Goal: Transaction & Acquisition: Purchase product/service

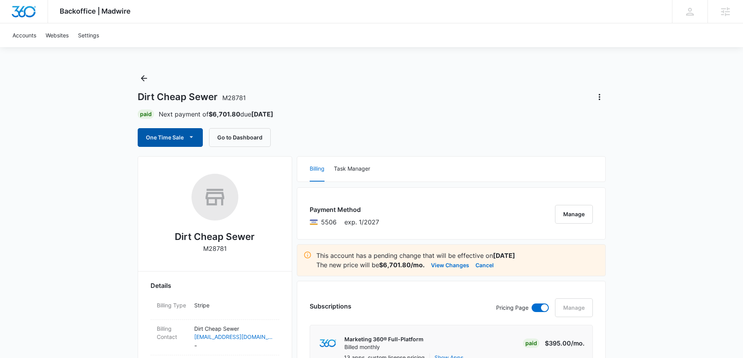
click at [177, 140] on button "One Time Sale" at bounding box center [170, 137] width 65 height 19
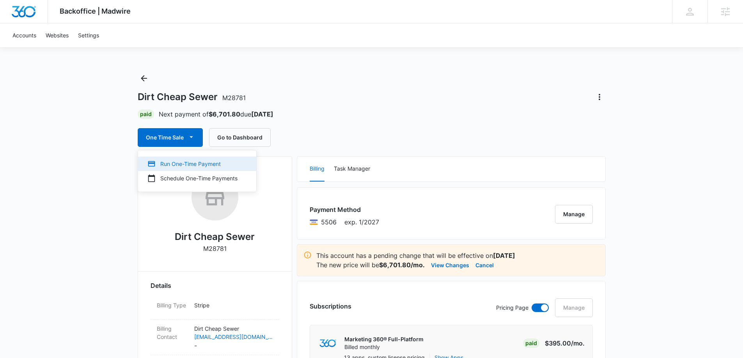
click at [181, 163] on div "Run One-Time Payment" at bounding box center [192, 164] width 90 height 8
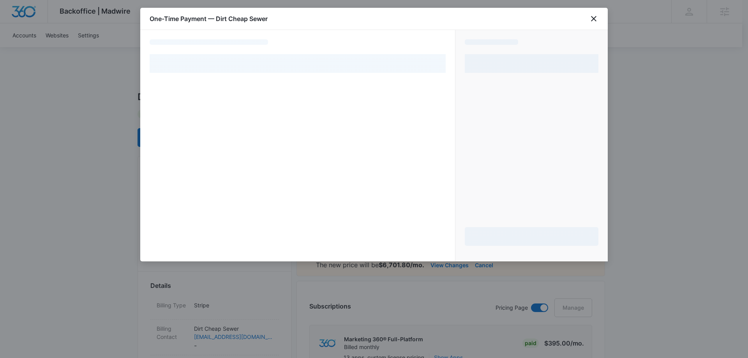
select select "pm_1R1tMpA4n8RTgNjUkuJf3KLZ"
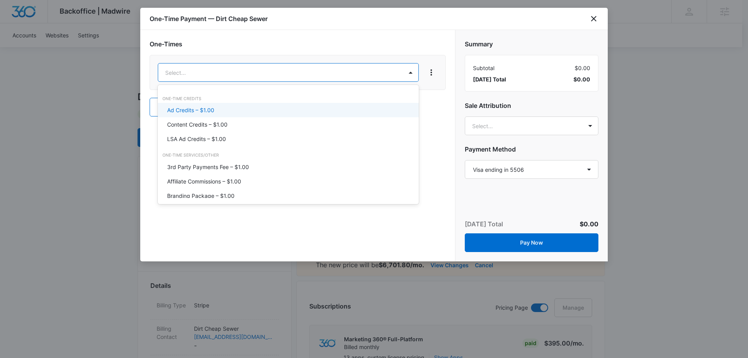
click at [217, 111] on div "Ad Credits – $1.00" at bounding box center [287, 110] width 241 height 8
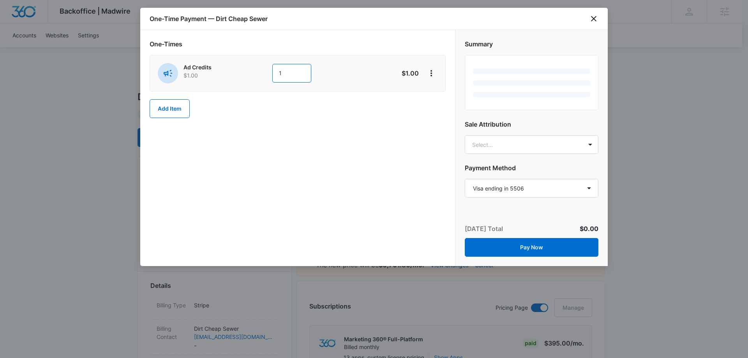
drag, startPoint x: 292, startPoint y: 75, endPoint x: 270, endPoint y: 76, distance: 21.8
click at [270, 76] on div "Ad Credits $1.00 1" at bounding box center [270, 73] width 225 height 20
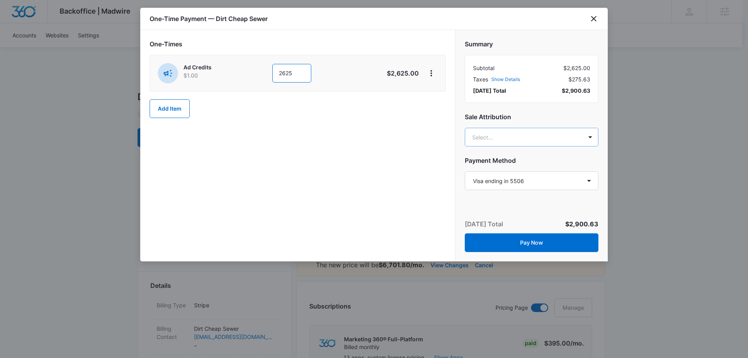
type input "2625"
type input "[PERSON_NAME]"
click at [525, 166] on p "[PERSON_NAME]" at bounding box center [530, 165] width 113 height 8
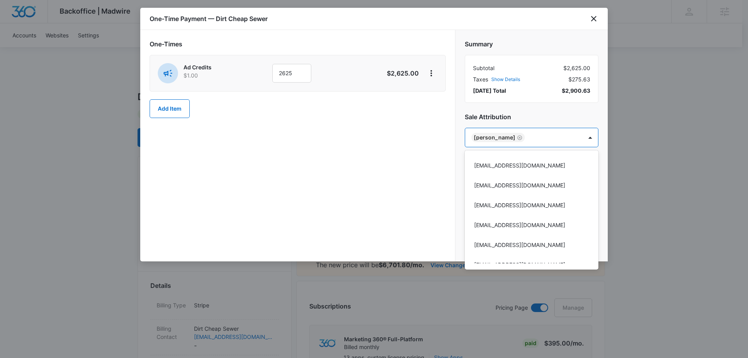
click at [534, 113] on div at bounding box center [374, 179] width 748 height 358
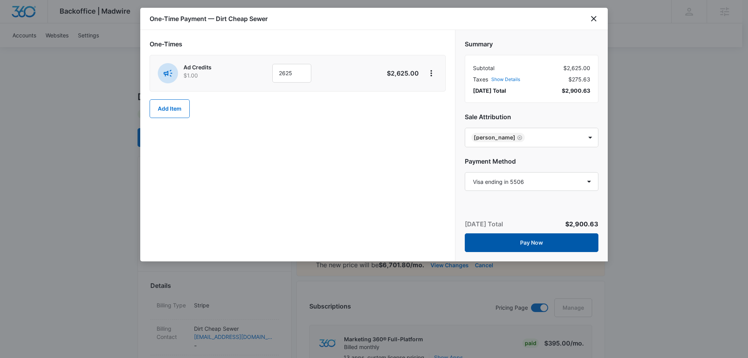
click at [520, 242] on button "Pay Now" at bounding box center [532, 242] width 134 height 19
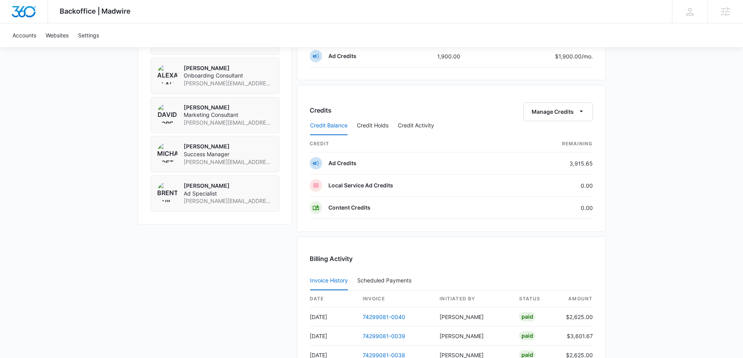
scroll to position [702, 0]
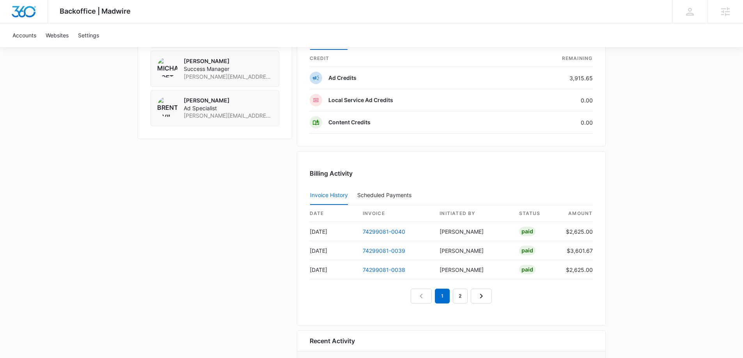
click at [371, 215] on th "invoice" at bounding box center [394, 213] width 77 height 17
click at [466, 292] on link "2" at bounding box center [460, 296] width 15 height 15
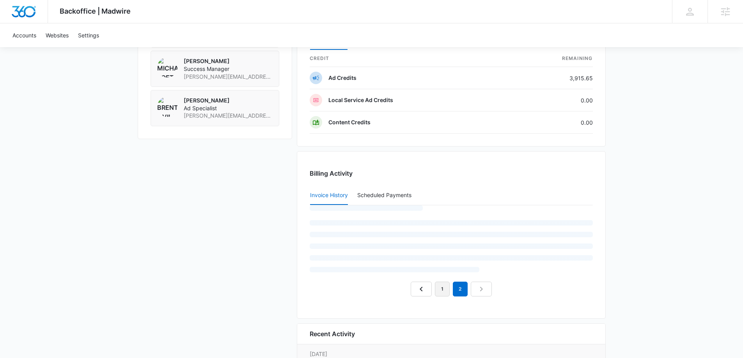
click at [438, 293] on link "1" at bounding box center [442, 289] width 15 height 15
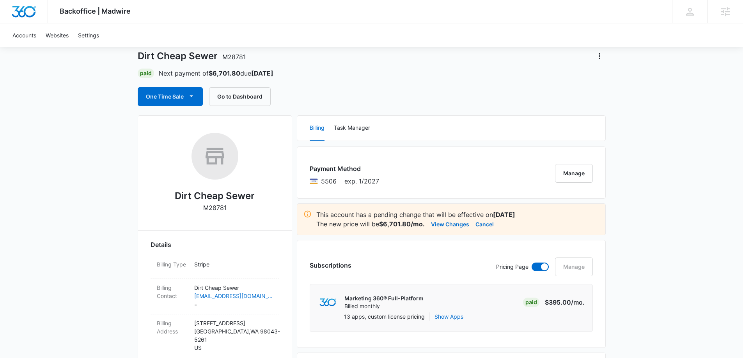
scroll to position [0, 0]
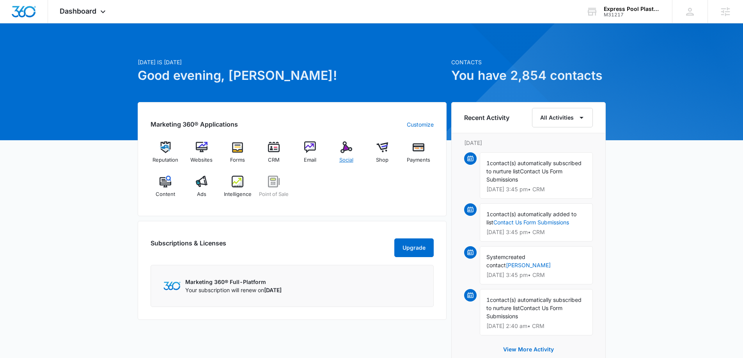
click at [348, 152] on img at bounding box center [346, 147] width 12 height 12
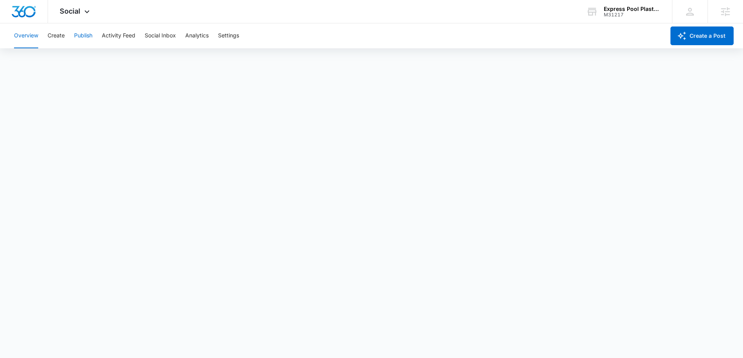
click at [82, 37] on button "Publish" at bounding box center [83, 35] width 18 height 25
click at [46, 60] on div "Calendar Schedules" at bounding box center [371, 60] width 724 height 22
click at [58, 62] on button "Schedules" at bounding box center [59, 60] width 27 height 22
click at [25, 61] on button "Calendar" at bounding box center [25, 60] width 23 height 22
